Goal: Information Seeking & Learning: Check status

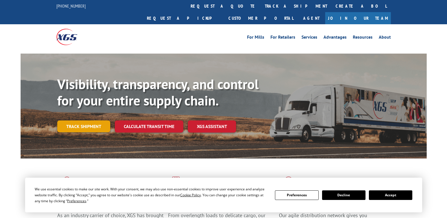
click at [97, 120] on link "Track shipment" at bounding box center [83, 126] width 53 height 12
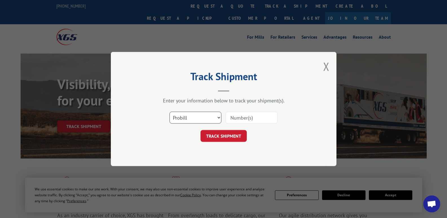
click at [217, 118] on select "Select category... Probill BOL PO" at bounding box center [196, 118] width 52 height 12
select select "bol"
click at [170, 112] on select "Select category... Probill BOL PO" at bounding box center [196, 118] width 52 height 12
paste input "54402891"
type input "54402891"
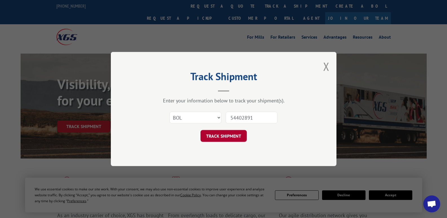
click at [231, 135] on button "TRACK SHIPMENT" at bounding box center [224, 136] width 46 height 12
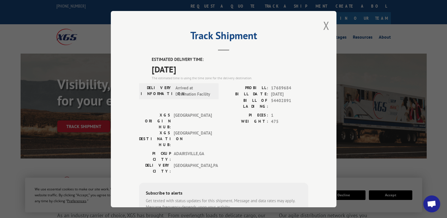
click at [320, 25] on div "Track Shipment ESTIMATED DELIVERY TIME: [DATE] The estimated time is using the …" at bounding box center [224, 109] width 226 height 196
